Goal: Navigation & Orientation: Find specific page/section

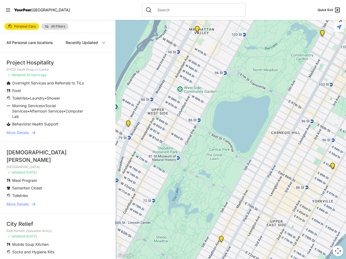
click at [8, 10] on icon at bounding box center [8, 9] width 4 height 3
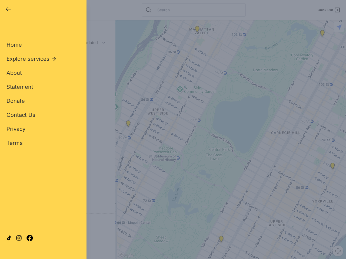
click at [231, 140] on div "Close panel YourPeer [GEOGRAPHIC_DATA] Quick Exit Single Adult Families Soup Ki…" at bounding box center [173, 129] width 346 height 259
click at [221, 241] on div "Close panel YourPeer [GEOGRAPHIC_DATA] Quick Exit Single Adult Families Soup Ki…" at bounding box center [173, 129] width 346 height 259
click at [322, 34] on div "Close panel YourPeer [GEOGRAPHIC_DATA] Quick Exit Single Adult Families Soup Ki…" at bounding box center [173, 129] width 346 height 259
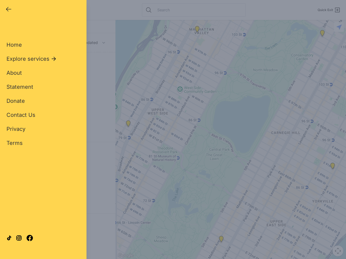
click at [332, 167] on div "Close panel YourPeer [GEOGRAPHIC_DATA] Quick Exit Single Adult Families Soup Ki…" at bounding box center [173, 129] width 346 height 259
click at [197, 30] on div "Close panel YourPeer [GEOGRAPHIC_DATA] Quick Exit Single Adult Families Soup Ki…" at bounding box center [173, 129] width 346 height 259
click at [128, 125] on div "Close panel YourPeer [GEOGRAPHIC_DATA] Quick Exit Single Adult Families Soup Ki…" at bounding box center [173, 129] width 346 height 259
click at [338, 251] on div "Close panel YourPeer [GEOGRAPHIC_DATA] Quick Exit Single Adult Families Soup Ki…" at bounding box center [173, 129] width 346 height 259
